Goal: Transaction & Acquisition: Book appointment/travel/reservation

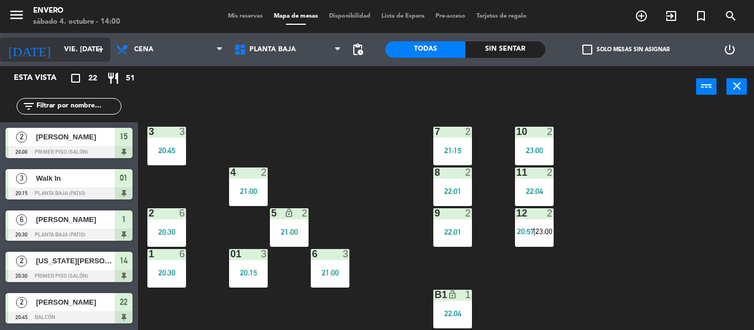
click at [58, 49] on input "vie. [DATE]" at bounding box center [104, 49] width 93 height 19
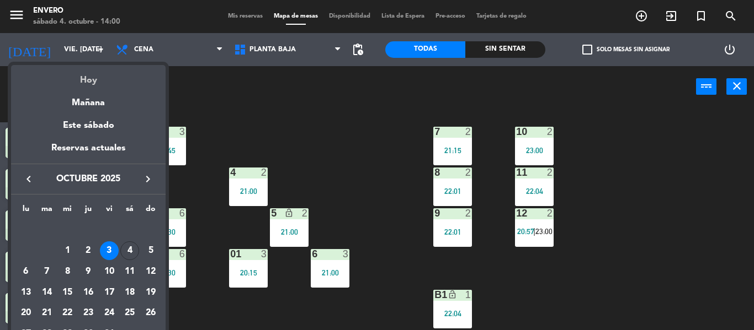
click at [86, 87] on div "Hoy" at bounding box center [88, 76] width 154 height 23
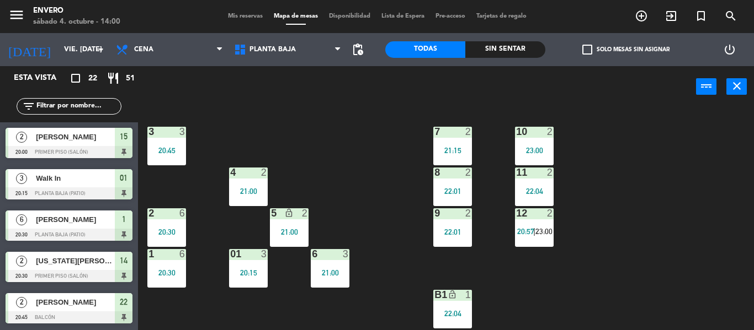
type input "sáb. [DATE]"
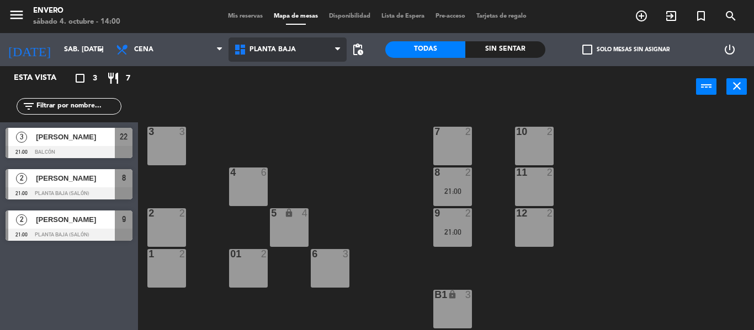
click at [280, 42] on span "Planta Baja" at bounding box center [287, 50] width 118 height 24
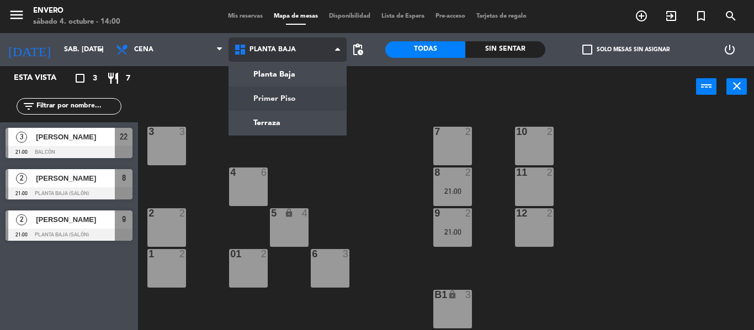
click at [271, 99] on ng-component "menu Envero sábado 4. octubre - 14:00 Mis reservas Mapa de mesas Disponibilidad…" at bounding box center [377, 165] width 754 height 330
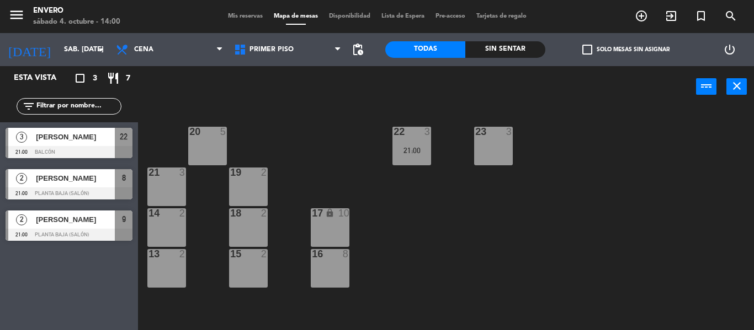
click at [322, 282] on div "16 8" at bounding box center [330, 268] width 39 height 39
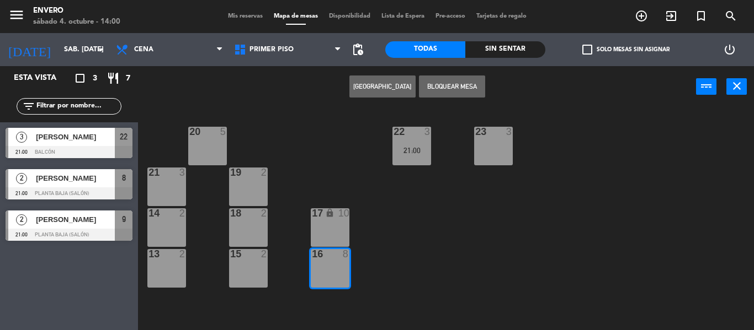
click at [321, 229] on div "17 lock 10" at bounding box center [330, 228] width 39 height 39
click at [369, 93] on button "[GEOGRAPHIC_DATA]" at bounding box center [382, 87] width 66 height 22
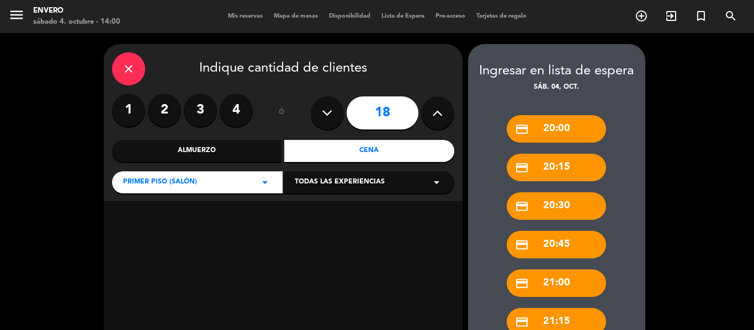
click at [330, 116] on icon at bounding box center [327, 113] width 10 height 17
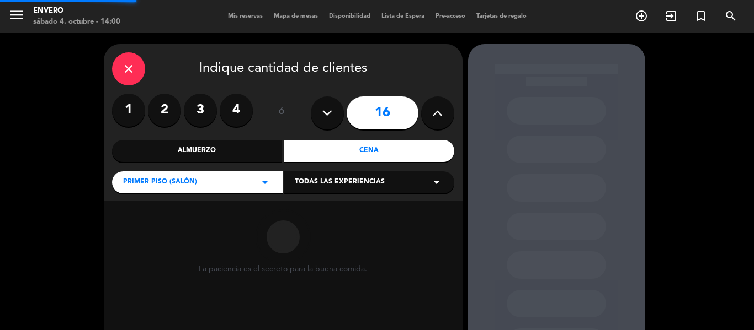
click at [330, 116] on icon at bounding box center [327, 113] width 10 height 17
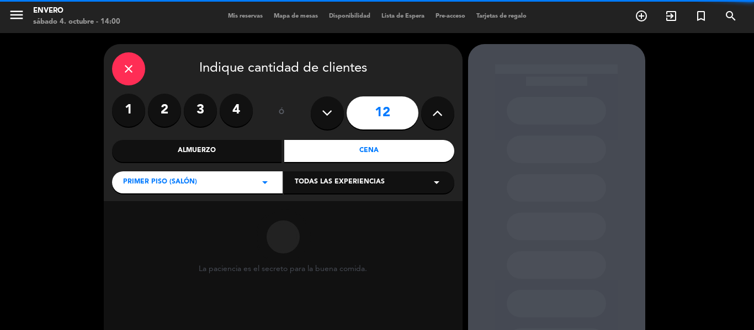
click at [330, 116] on icon at bounding box center [327, 113] width 10 height 17
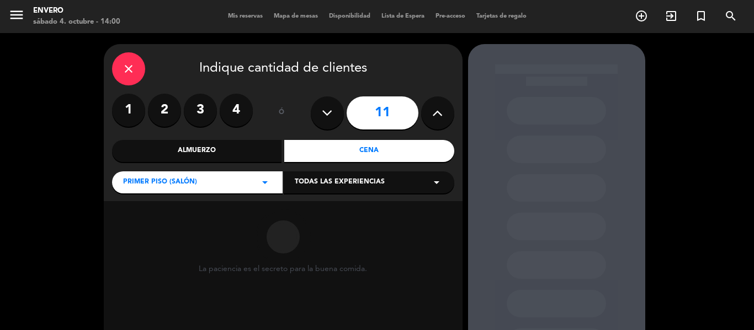
click at [330, 116] on icon at bounding box center [327, 113] width 10 height 17
type input "8"
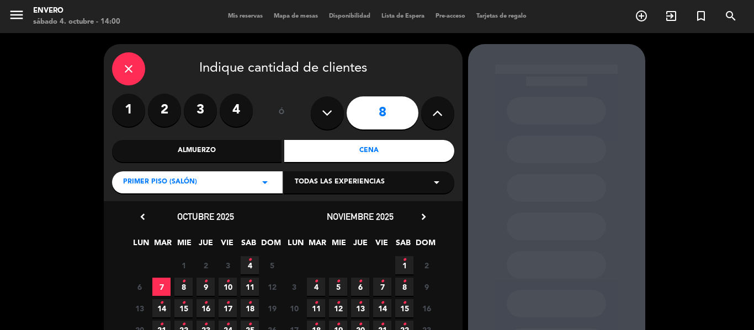
click at [249, 265] on icon "•" at bounding box center [250, 261] width 4 height 18
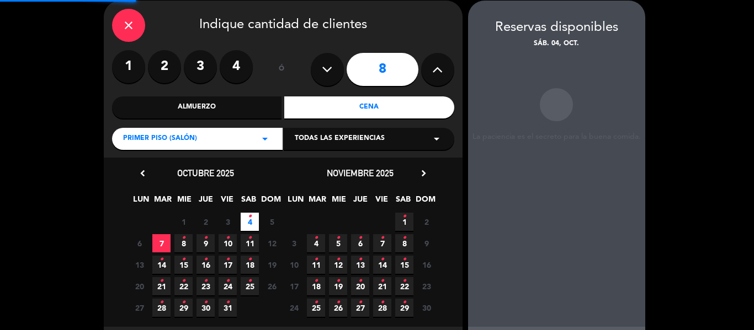
scroll to position [44, 0]
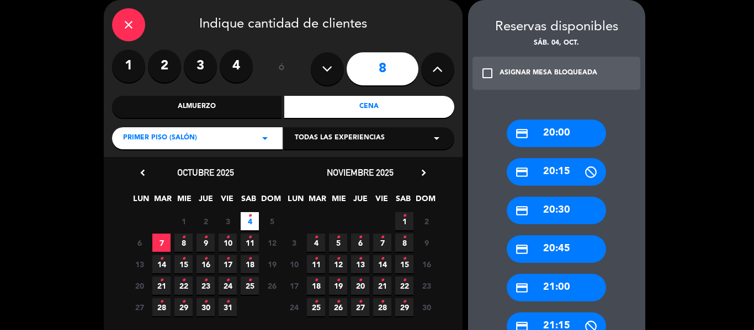
click at [515, 73] on div "ASIGNAR MESA BLOQUEADA" at bounding box center [548, 73] width 98 height 11
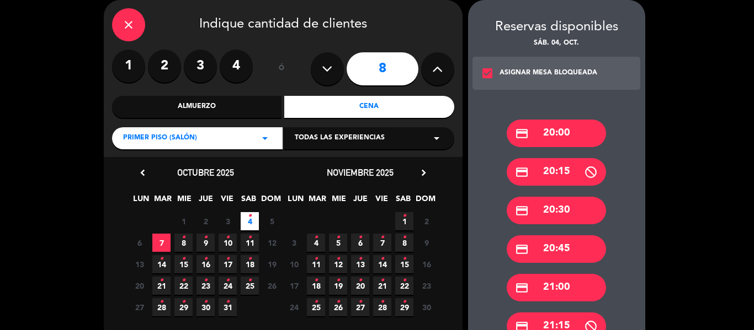
click at [556, 244] on div "credit_card 20:45" at bounding box center [555, 250] width 99 height 28
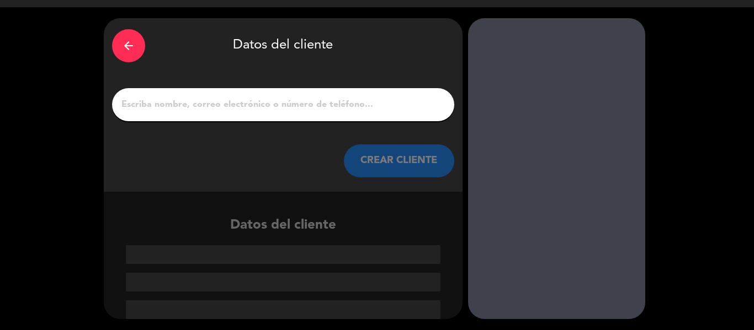
click at [220, 104] on input "1" at bounding box center [282, 104] width 325 height 15
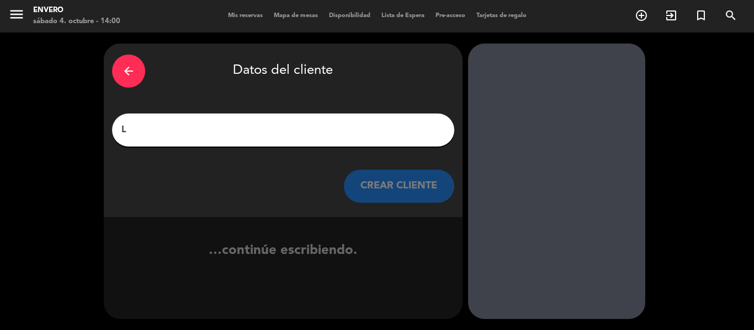
scroll to position [1, 0]
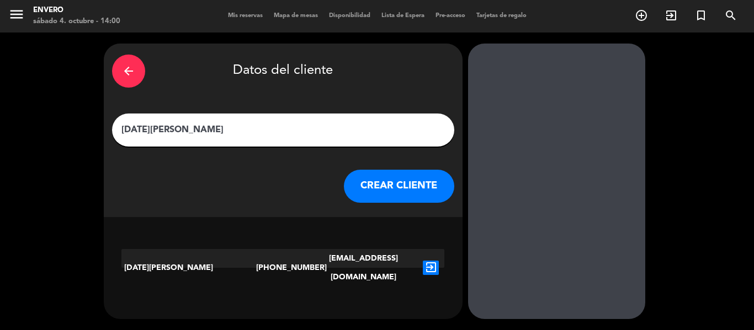
type input "[DATE][PERSON_NAME]"
click at [435, 261] on icon "exit_to_app" at bounding box center [431, 268] width 16 height 14
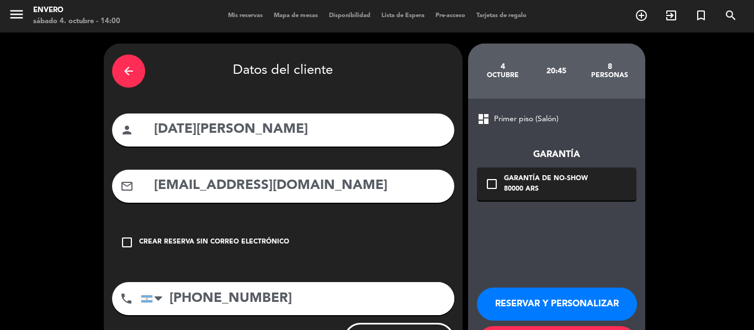
scroll to position [54, 0]
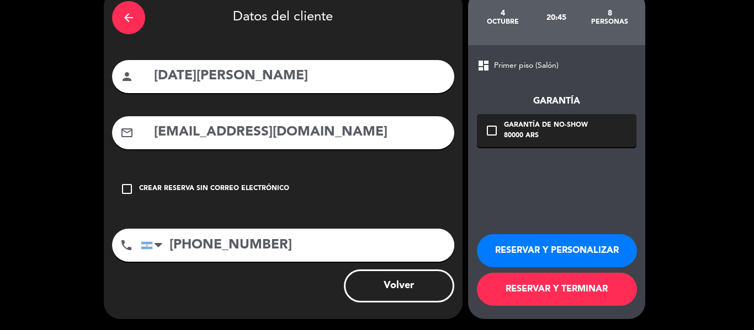
click at [554, 297] on button "RESERVAR Y TERMINAR" at bounding box center [557, 289] width 160 height 33
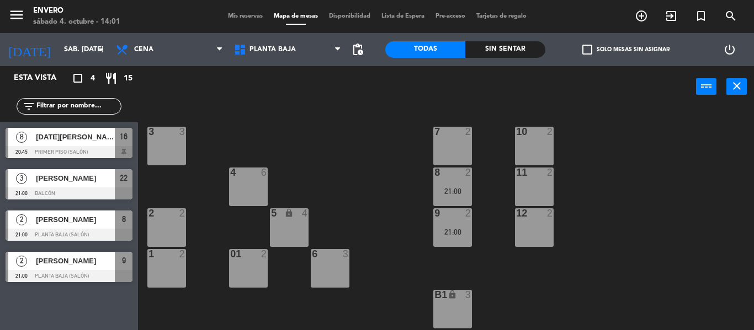
click at [276, 69] on div "power_input close" at bounding box center [417, 87] width 558 height 42
click at [268, 55] on span "Planta Baja" at bounding box center [287, 50] width 118 height 24
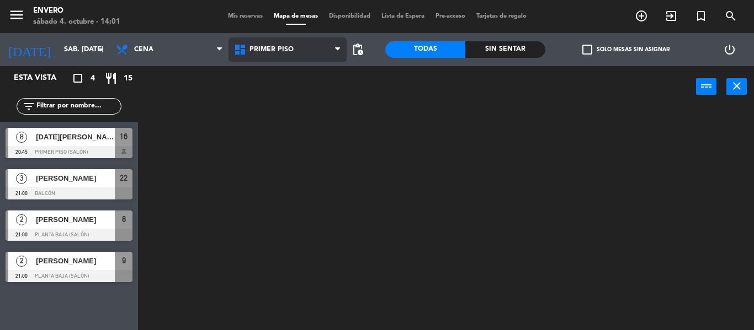
click at [278, 89] on ng-component "menu Envero sábado 4. octubre - 14:01 Mis reservas Mapa de mesas Disponibilidad…" at bounding box center [377, 165] width 754 height 330
